Goal: Use online tool/utility: Utilize a website feature to perform a specific function

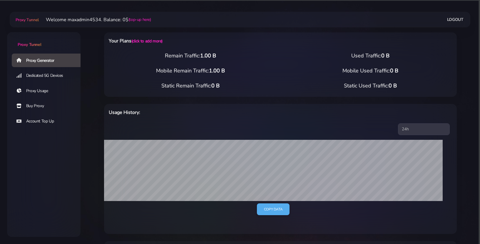
select select "44"
select select "US"
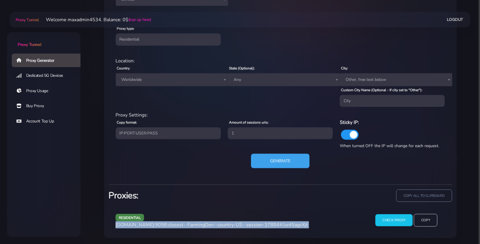
click at [272, 158] on button "Generate" at bounding box center [280, 161] width 58 height 14
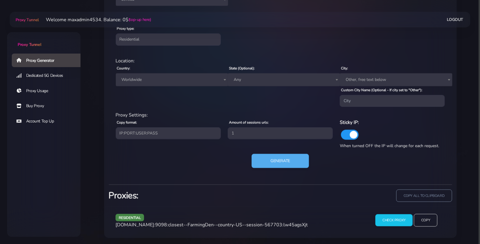
click at [294, 224] on span "[DOMAIN_NAME]:9098:closest--FarmingDen--country-US--session-567703:lw45agsXjt" at bounding box center [212, 224] width 192 height 6
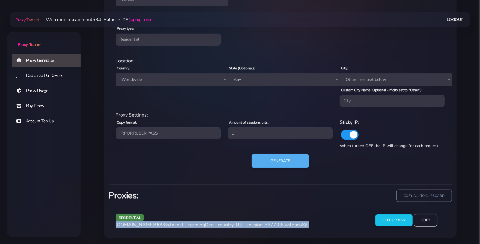
click at [294, 224] on span "[DOMAIN_NAME]:9098:closest--FarmingDen--country-US--session-567703:lw45agsXjt" at bounding box center [212, 224] width 192 height 6
copy div "[DOMAIN_NAME]:9098:closest--FarmingDen--country-US--session-567703:lw45agsXjt"
click at [285, 160] on button "Generate" at bounding box center [280, 161] width 58 height 14
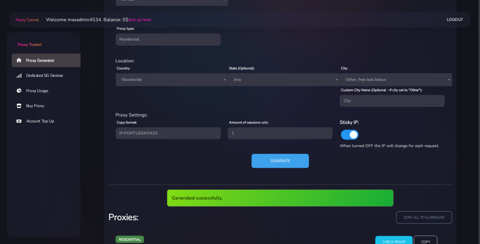
scroll to position [362, 0]
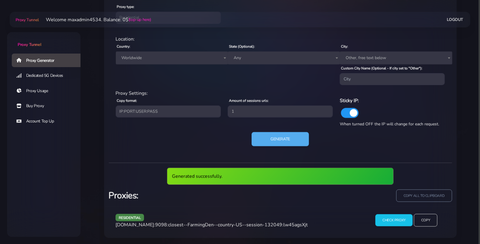
click at [273, 227] on span "[DOMAIN_NAME]:9098:closest--FarmingDen--country-US--session-132049:lw45agsXjt" at bounding box center [212, 224] width 192 height 6
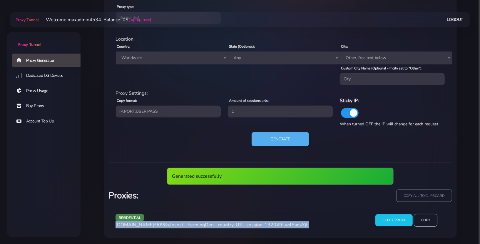
click at [273, 227] on span "[DOMAIN_NAME]:9098:closest--FarmingDen--country-US--session-132049:lw45agsXjt" at bounding box center [212, 224] width 192 height 6
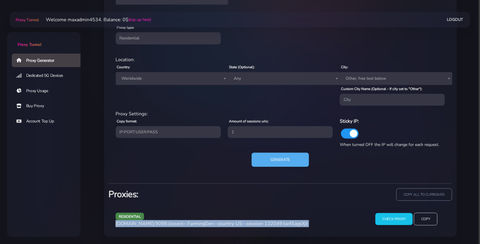
scroll to position [340, 0]
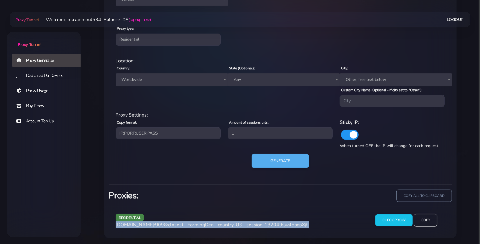
copy div "[DOMAIN_NAME]:9098:closest--FarmingDen--country-US--session-132049:lw45agsXjt"
click at [288, 161] on button "Generate" at bounding box center [280, 161] width 58 height 14
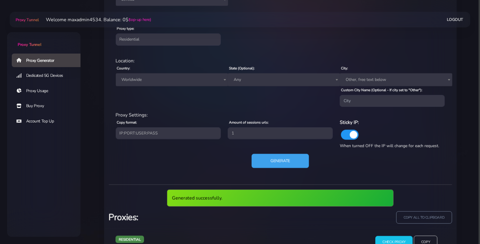
scroll to position [362, 0]
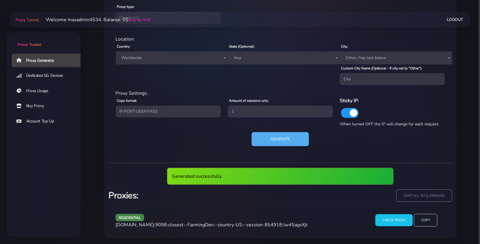
click at [264, 223] on span "[DOMAIN_NAME]:9098:closest--FarmingDen--country-US--session-854918:lw45agsXjt" at bounding box center [212, 224] width 192 height 6
click at [264, 222] on span "[DOMAIN_NAME]:9098:closest--FarmingDen--country-US--session-854918:lw45agsXjt" at bounding box center [212, 224] width 192 height 6
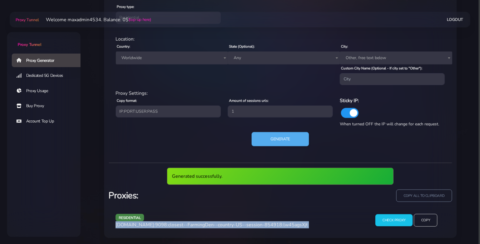
click at [264, 222] on span "[DOMAIN_NAME]:9098:closest--FarmingDen--country-US--session-854918:lw45agsXjt" at bounding box center [212, 224] width 192 height 6
copy div "[DOMAIN_NAME]:9098:closest--FarmingDen--country-US--session-854918:lw45agsXjt"
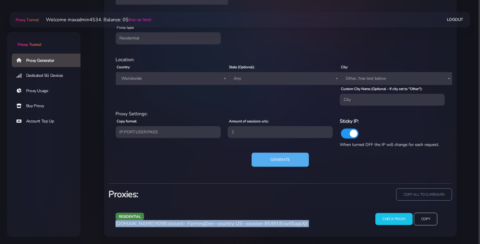
scroll to position [340, 0]
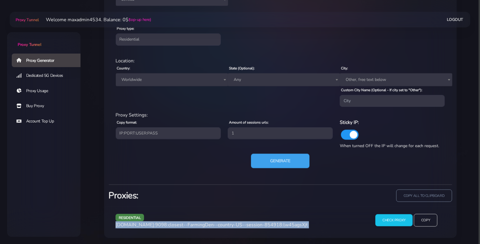
click at [275, 158] on button "Generate" at bounding box center [280, 161] width 58 height 14
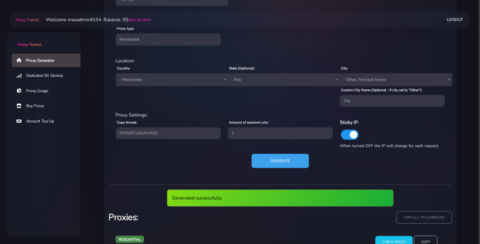
scroll to position [362, 0]
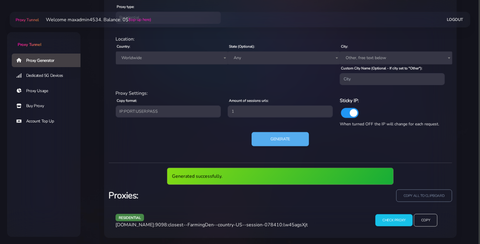
click at [263, 224] on span "[DOMAIN_NAME]:9098:closest--FarmingDen--country-US--session-078410:lw45agsXjt" at bounding box center [212, 224] width 192 height 6
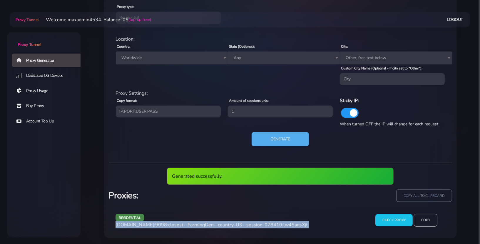
click at [263, 224] on span "[DOMAIN_NAME]:9098:closest--FarmingDen--country-US--session-078410:lw45agsXjt" at bounding box center [212, 224] width 192 height 6
copy div "[DOMAIN_NAME]:9098:closest--FarmingDen--country-US--session-078410:lw45agsXjt"
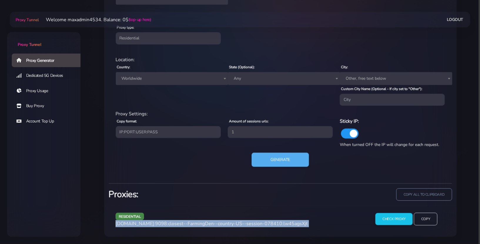
scroll to position [340, 0]
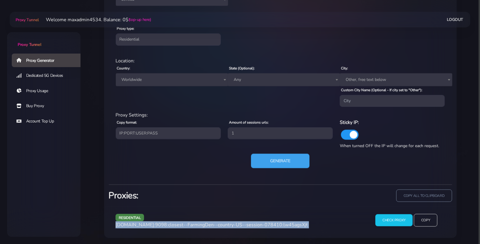
click at [269, 157] on button "Generate" at bounding box center [280, 161] width 58 height 14
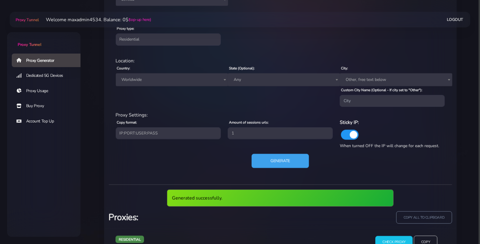
scroll to position [362, 0]
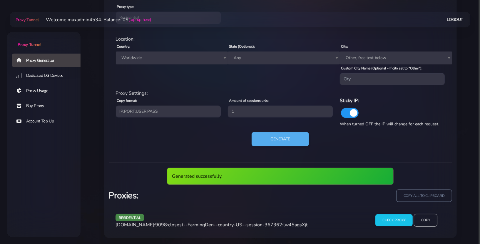
click at [268, 225] on span "[DOMAIN_NAME]:9098:closest--FarmingDen--country-US--session-367362:lw45agsXjt" at bounding box center [212, 224] width 192 height 6
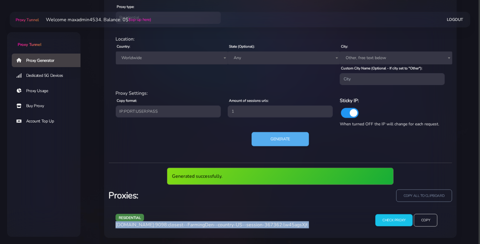
click at [268, 225] on span "[DOMAIN_NAME]:9098:closest--FarmingDen--country-US--session-367362:lw45agsXjt" at bounding box center [212, 224] width 192 height 6
copy div "[DOMAIN_NAME]:9098:closest--FarmingDen--country-US--session-367362:lw45agsXjt"
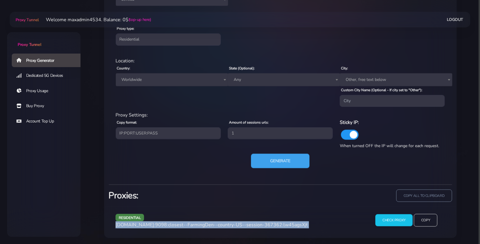
click at [281, 163] on button "Generate" at bounding box center [280, 161] width 58 height 14
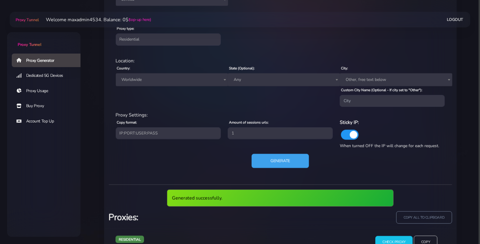
scroll to position [362, 0]
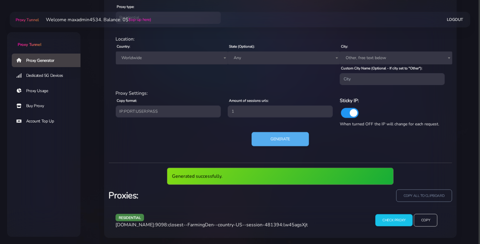
click at [275, 224] on span "[DOMAIN_NAME]:9098:closest--FarmingDen--country-US--session-481394:lw45agsXjt" at bounding box center [212, 224] width 192 height 6
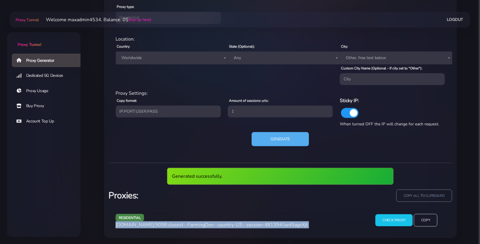
click at [275, 224] on span "[DOMAIN_NAME]:9098:closest--FarmingDen--country-US--session-481394:lw45agsXjt" at bounding box center [212, 224] width 192 height 6
copy div "[DOMAIN_NAME]:9098:closest--FarmingDen--country-US--session-481394:lw45agsXjt"
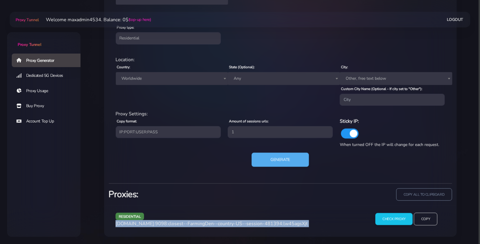
scroll to position [340, 0]
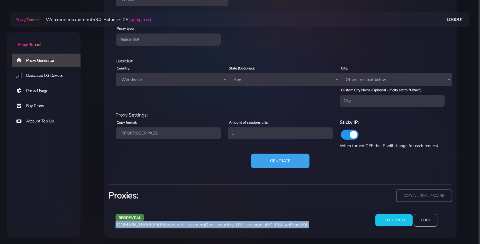
click at [293, 164] on button "Generate" at bounding box center [280, 161] width 58 height 14
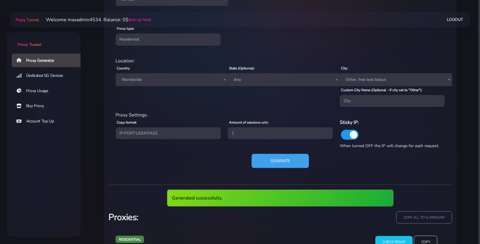
scroll to position [362, 0]
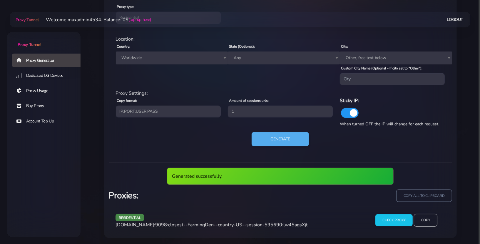
click at [281, 226] on span "[DOMAIN_NAME]:9098:closest--FarmingDen--country-US--session-595690:lw45agsXjt" at bounding box center [212, 224] width 192 height 6
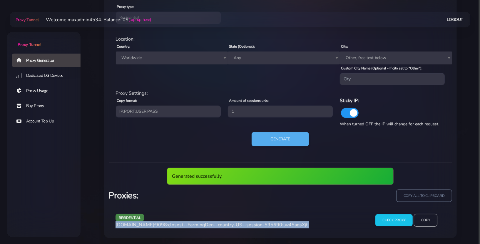
click at [281, 226] on span "[DOMAIN_NAME]:9098:closest--FarmingDen--country-US--session-595690:lw45agsXjt" at bounding box center [212, 224] width 192 height 6
copy div "[DOMAIN_NAME]:9098:closest--FarmingDen--country-US--session-595690:lw45agsXjt"
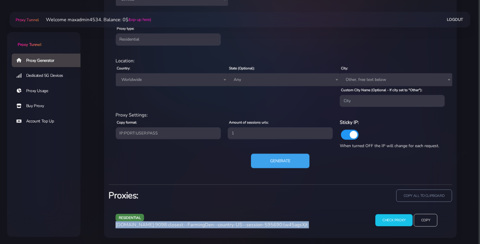
click at [273, 159] on button "Generate" at bounding box center [280, 161] width 58 height 14
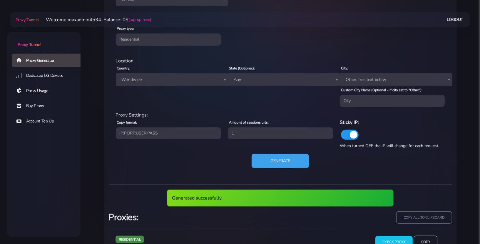
scroll to position [362, 0]
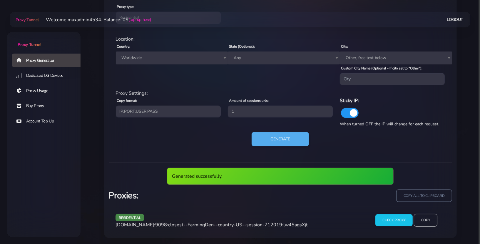
click at [267, 225] on span "[DOMAIN_NAME]:9098:closest--FarmingDen--country-US--session-712019:lw45agsXjt" at bounding box center [212, 224] width 192 height 6
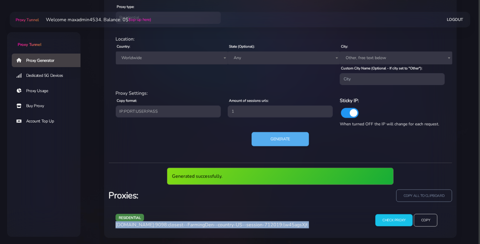
click at [267, 225] on span "[DOMAIN_NAME]:9098:closest--FarmingDen--country-US--session-712019:lw45agsXjt" at bounding box center [212, 224] width 192 height 6
copy div "[DOMAIN_NAME]:9098:closest--FarmingDen--country-US--session-712019:lw45agsXjt"
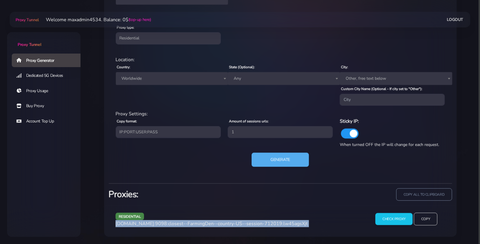
scroll to position [340, 0]
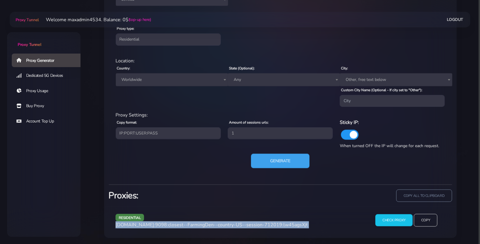
click at [275, 158] on button "Generate" at bounding box center [280, 161] width 58 height 14
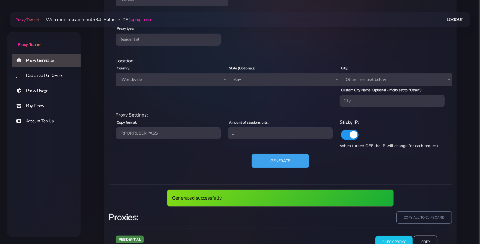
scroll to position [362, 0]
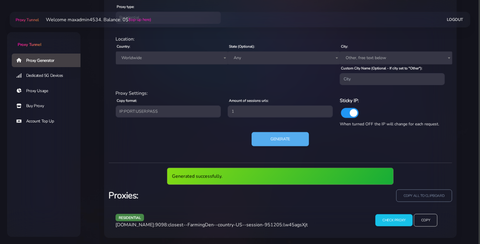
click at [270, 221] on span "[DOMAIN_NAME]:9098:closest--FarmingDen--country-US--session-951205:lw45agsXjt" at bounding box center [212, 224] width 192 height 6
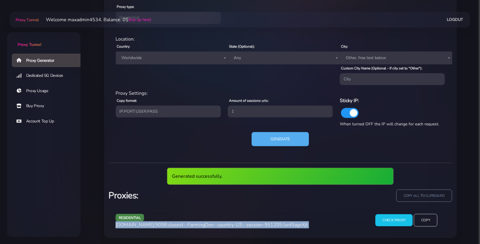
click at [270, 221] on span "[DOMAIN_NAME]:9098:closest--FarmingDen--country-US--session-951205:lw45agsXjt" at bounding box center [212, 224] width 192 height 6
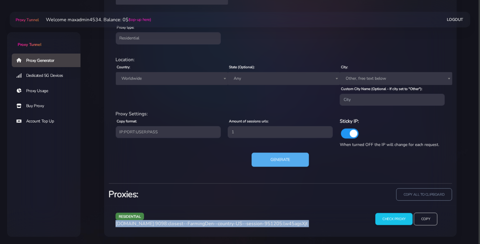
copy div "[DOMAIN_NAME]:9098:closest--FarmingDen--country-US--session-951205:lw45agsXjt"
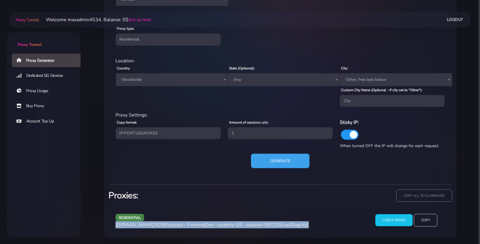
click at [303, 162] on button "Generate" at bounding box center [280, 161] width 58 height 14
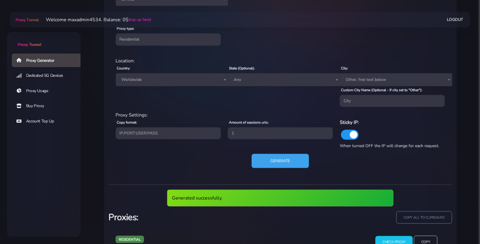
scroll to position [362, 0]
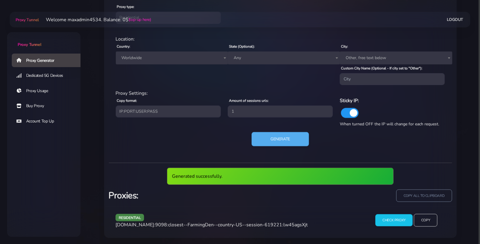
click at [265, 222] on span "[DOMAIN_NAME]:9098:closest--FarmingDen--country-US--session-619221:lw45agsXjt" at bounding box center [212, 224] width 192 height 6
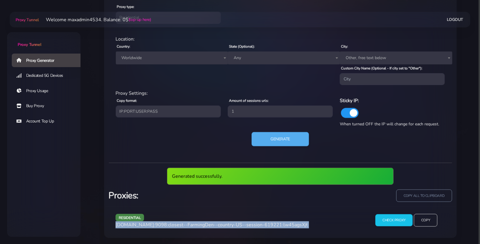
click at [265, 222] on span "[DOMAIN_NAME]:9098:closest--FarmingDen--country-US--session-619221:lw45agsXjt" at bounding box center [212, 224] width 192 height 6
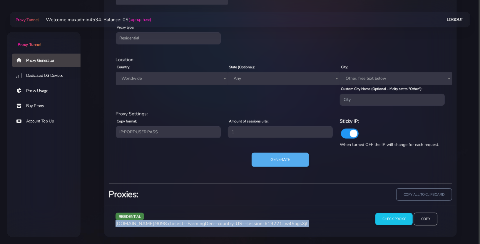
copy div "[DOMAIN_NAME]:9098:closest--FarmingDen--country-US--session-619221:lw45agsXjt"
